Goal: Task Accomplishment & Management: Complete application form

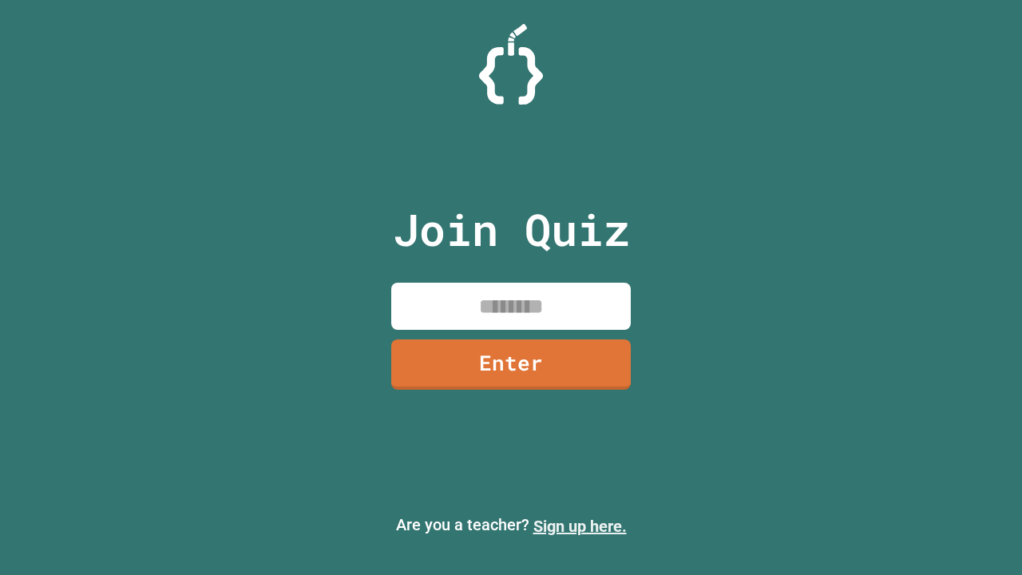
click at [580, 526] on link "Sign up here." at bounding box center [579, 525] width 93 height 19
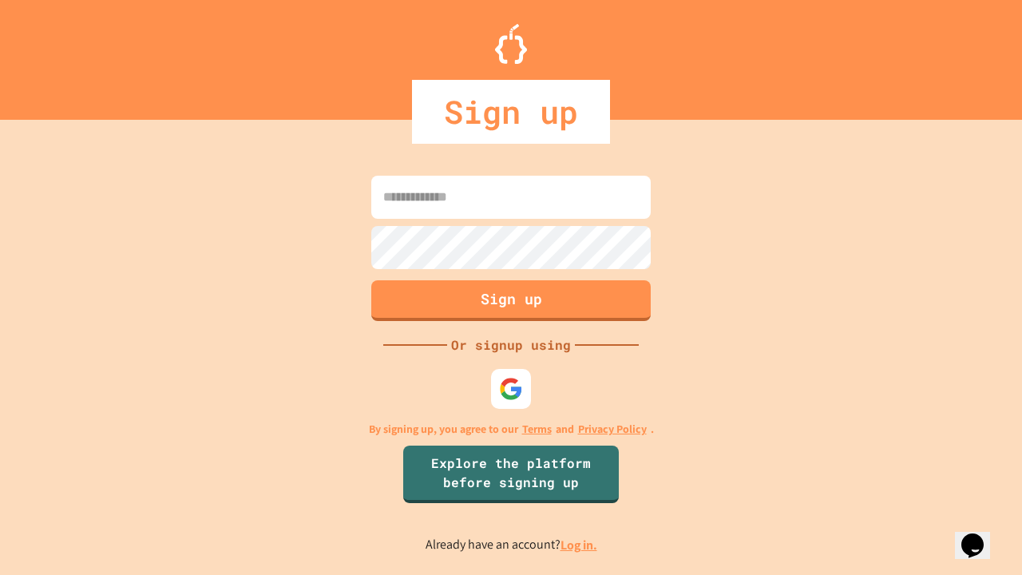
click at [580, 544] on link "Log in." at bounding box center [578, 544] width 37 height 17
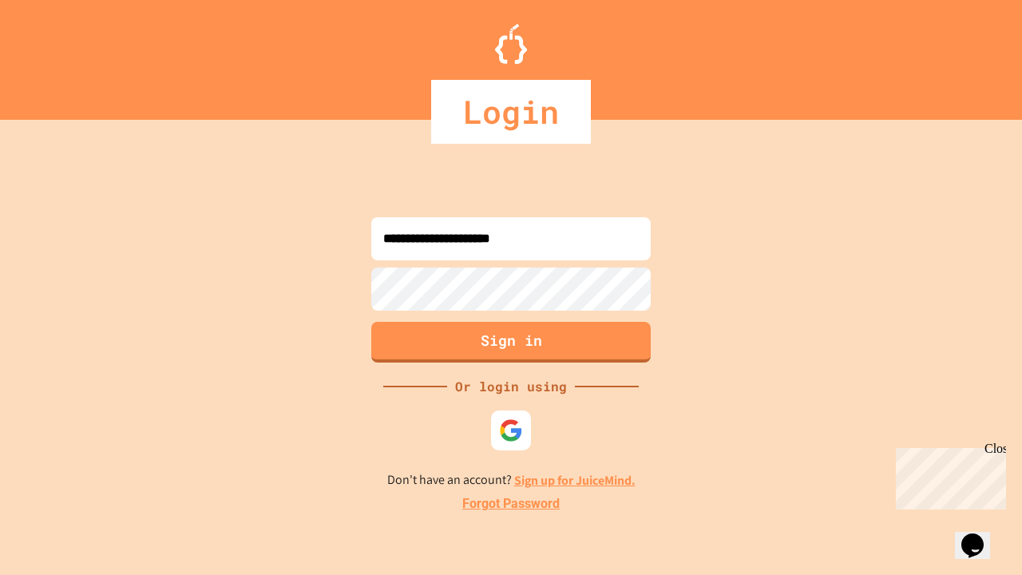
type input "**********"
